Goal: Task Accomplishment & Management: Manage account settings

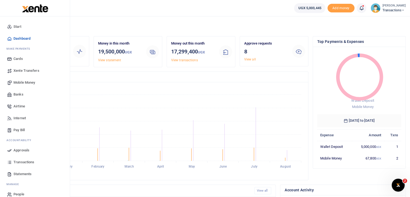
click at [25, 162] on span "Transactions" at bounding box center [23, 162] width 21 height 5
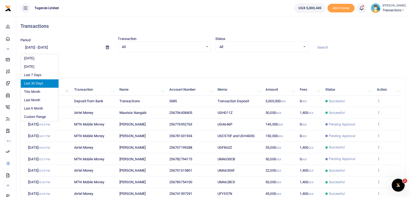
click at [63, 46] on input "[DATE] - [DATE]" at bounding box center [61, 47] width 81 height 9
click at [33, 99] on li "Last Month" at bounding box center [40, 100] width 38 height 8
type input "[DATE] - [DATE]"
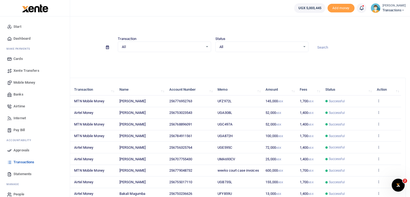
click at [17, 175] on span "Statements" at bounding box center [22, 173] width 18 height 5
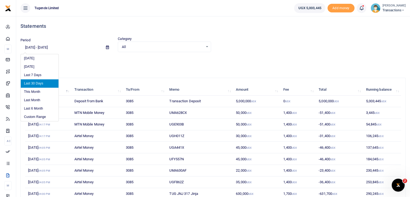
click at [54, 48] on input "[DATE] - [DATE]" at bounding box center [61, 47] width 81 height 9
click at [36, 101] on li "Last Month" at bounding box center [40, 100] width 38 height 8
type input "[DATE] - [DATE]"
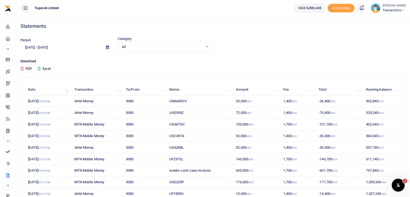
click at [45, 70] on button "Excel" at bounding box center [44, 68] width 22 height 9
click at [377, 9] on img at bounding box center [376, 8] width 10 height 10
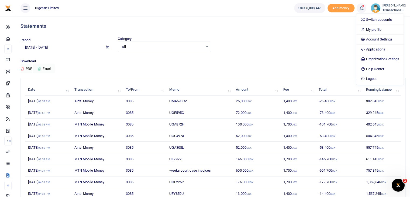
click at [377, 6] on img at bounding box center [376, 8] width 10 height 10
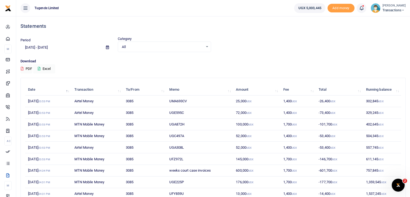
click at [376, 8] on img at bounding box center [376, 8] width 10 height 10
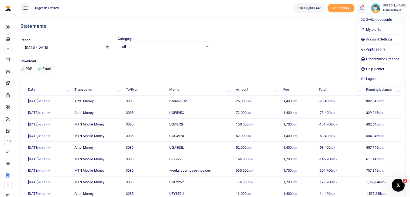
click at [371, 20] on link "Switch accounts" at bounding box center [380, 20] width 47 height 8
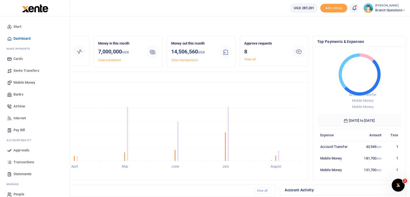
click at [21, 175] on span "Statements" at bounding box center [22, 173] width 18 height 5
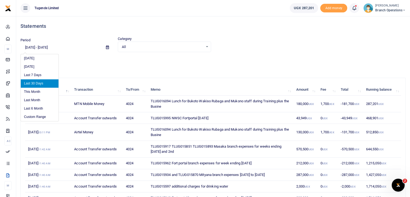
click at [61, 46] on input "[DATE] - [DATE]" at bounding box center [61, 47] width 81 height 9
click at [31, 117] on li "Custom Range" at bounding box center [40, 117] width 38 height 8
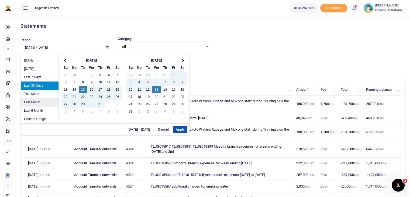
click at [37, 101] on li "Last Month" at bounding box center [40, 102] width 38 height 8
type input "07/01/2025 - 07/31/2025"
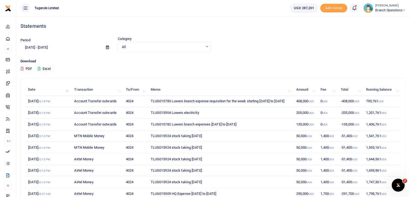
click at [47, 66] on button "Excel" at bounding box center [44, 68] width 22 height 9
click at [367, 10] on img at bounding box center [369, 8] width 10 height 10
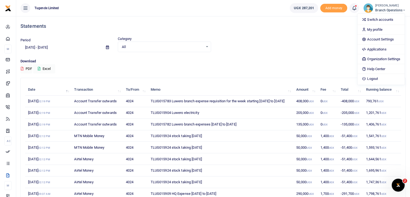
click at [369, 7] on img at bounding box center [369, 8] width 10 height 10
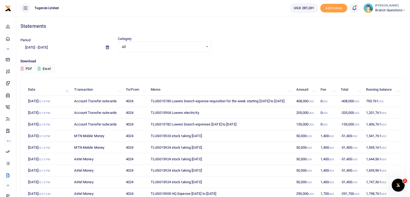
click at [382, 12] on span "Branch Operations" at bounding box center [391, 10] width 30 height 5
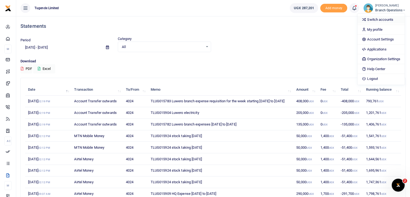
click at [375, 21] on link "Switch accounts" at bounding box center [381, 20] width 47 height 8
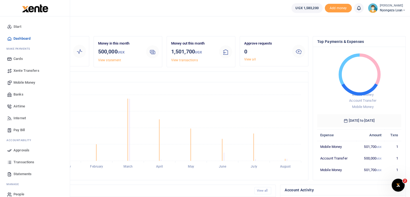
click at [20, 176] on span "Statements" at bounding box center [22, 173] width 18 height 5
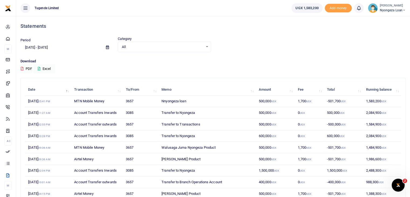
click at [61, 47] on input "[DATE] - [DATE]" at bounding box center [61, 47] width 81 height 9
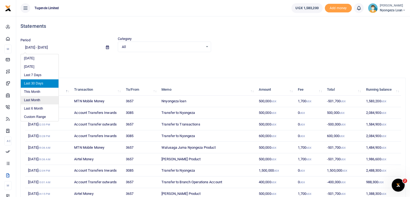
click at [36, 100] on li "Last Month" at bounding box center [40, 100] width 38 height 8
type input "[DATE] - [DATE]"
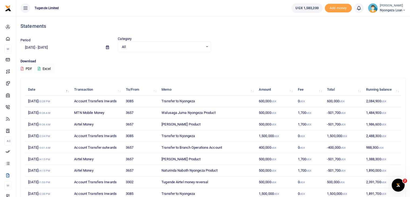
click at [45, 67] on button "Excel" at bounding box center [44, 68] width 22 height 9
